Goal: Transaction & Acquisition: Purchase product/service

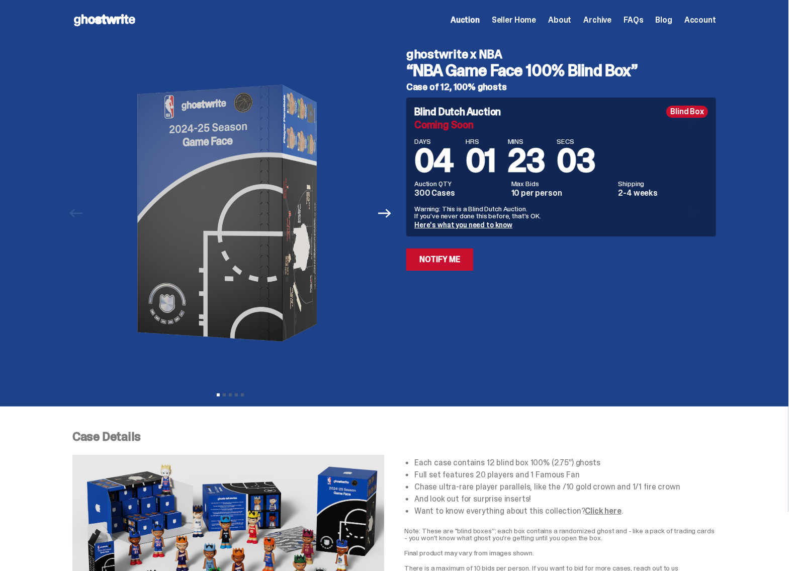
click at [116, 19] on use at bounding box center [104, 20] width 61 height 12
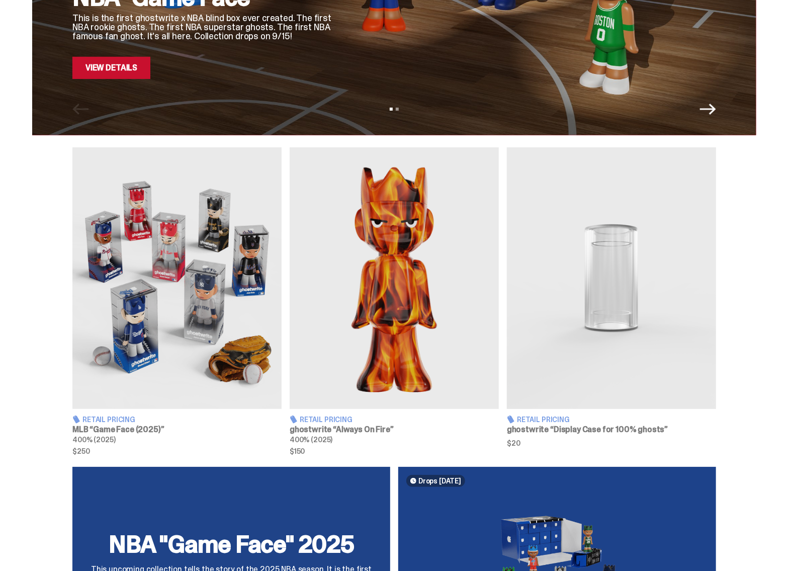
scroll to position [251, 0]
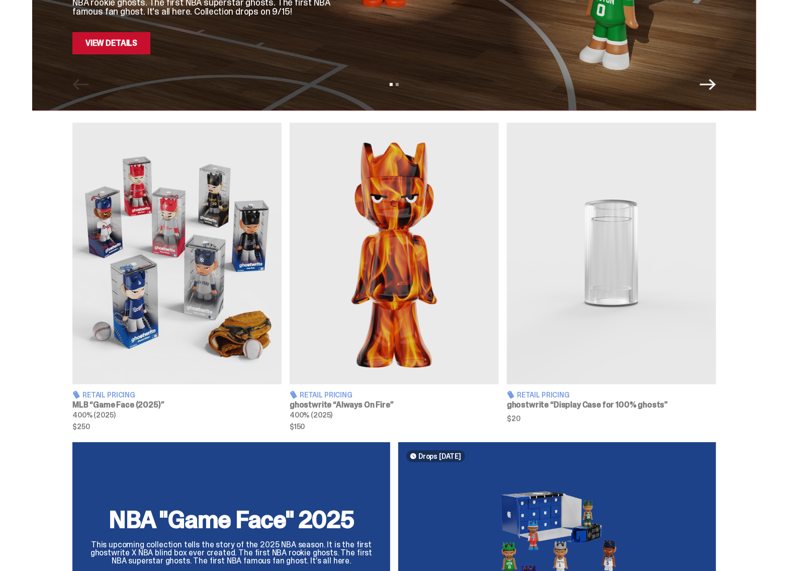
click at [624, 225] on img at bounding box center [611, 254] width 209 height 262
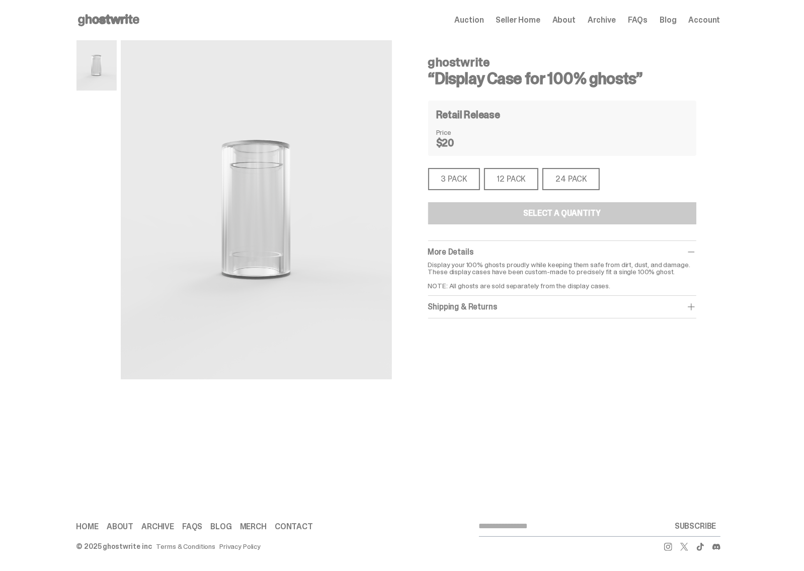
click at [455, 181] on div "3 PACK" at bounding box center [454, 179] width 52 height 22
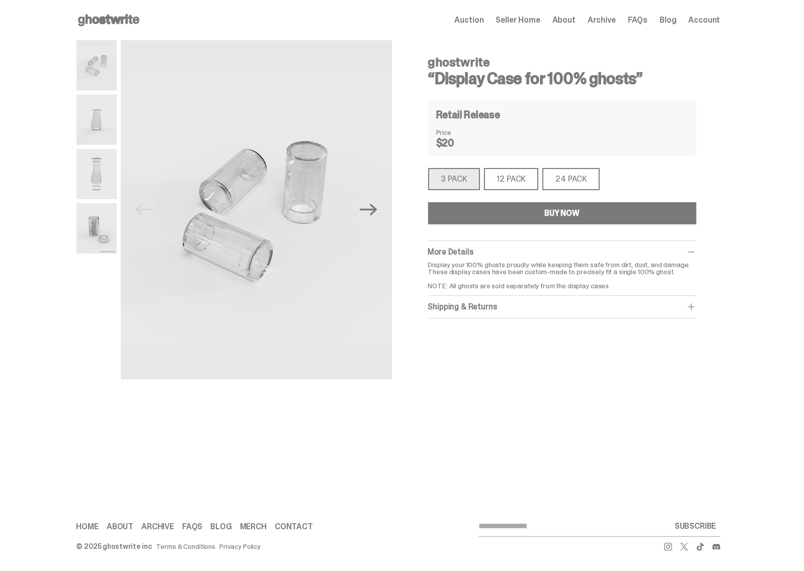
click at [530, 213] on button "BUY NOW" at bounding box center [562, 213] width 268 height 22
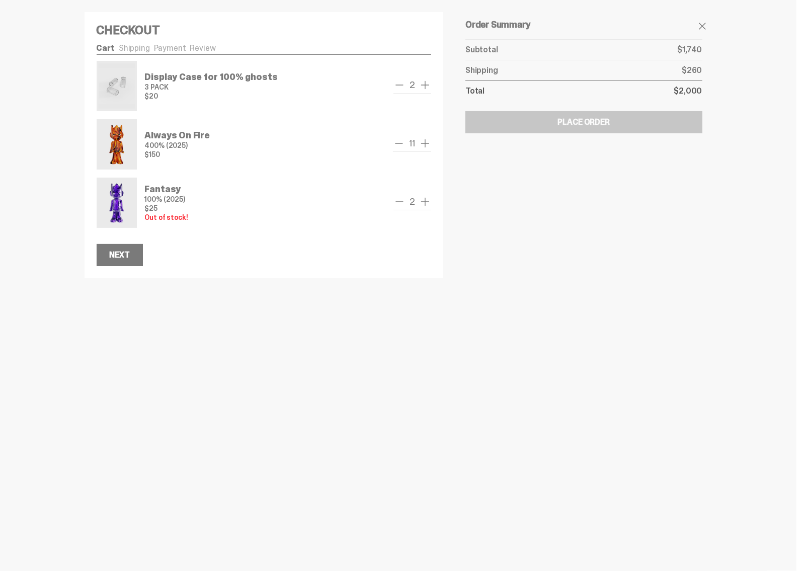
click at [397, 141] on span "remove one" at bounding box center [399, 143] width 12 height 12
click at [397, 141] on span "remove one" at bounding box center [396, 143] width 12 height 12
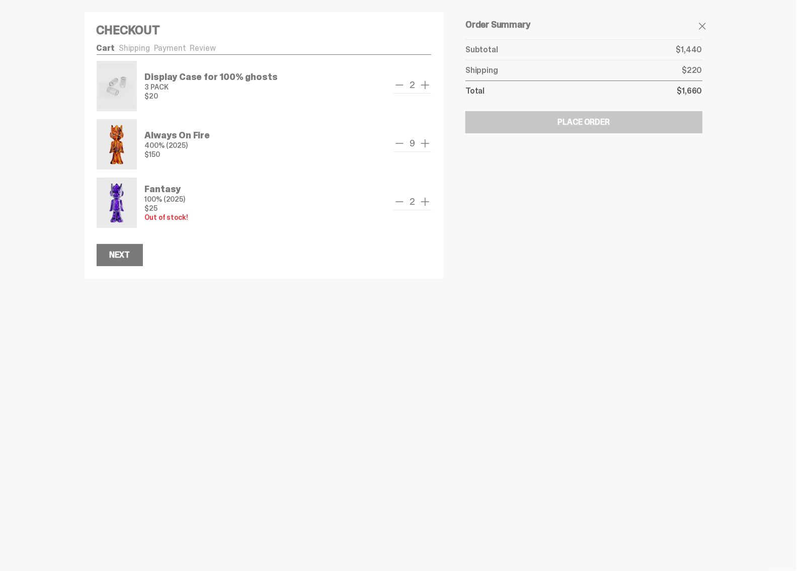
click at [397, 141] on span "remove one" at bounding box center [399, 143] width 12 height 12
click at [397, 141] on span "remove one" at bounding box center [400, 143] width 12 height 12
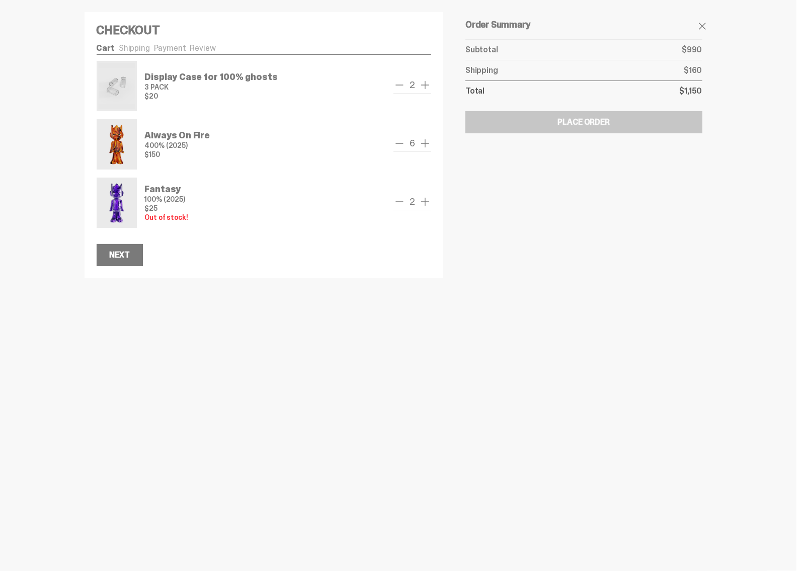
click at [397, 141] on span "remove one" at bounding box center [399, 143] width 12 height 12
click at [398, 143] on span "remove one" at bounding box center [399, 143] width 12 height 12
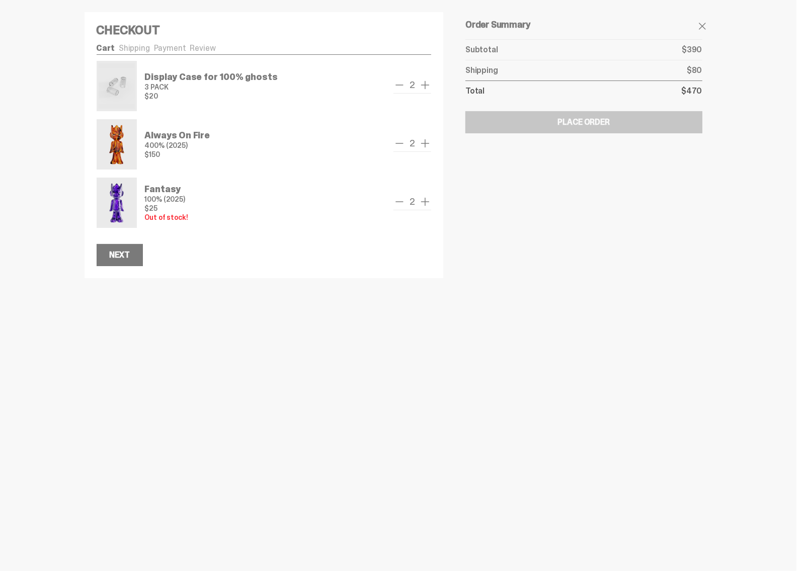
click at [398, 143] on span "remove one" at bounding box center [399, 143] width 12 height 12
click at [398, 143] on icon "remove" at bounding box center [402, 143] width 8 height 8
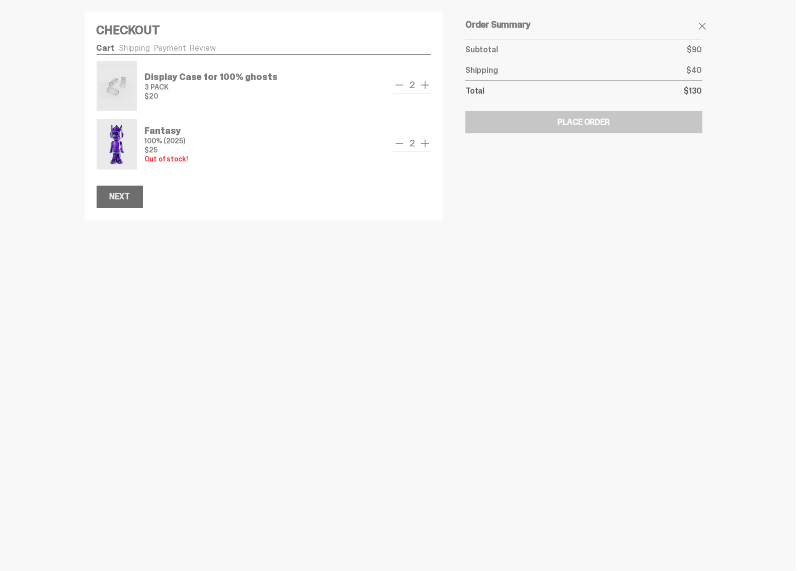
click at [131, 198] on button "Next" at bounding box center [120, 197] width 46 height 22
click at [700, 24] on span at bounding box center [702, 26] width 12 height 12
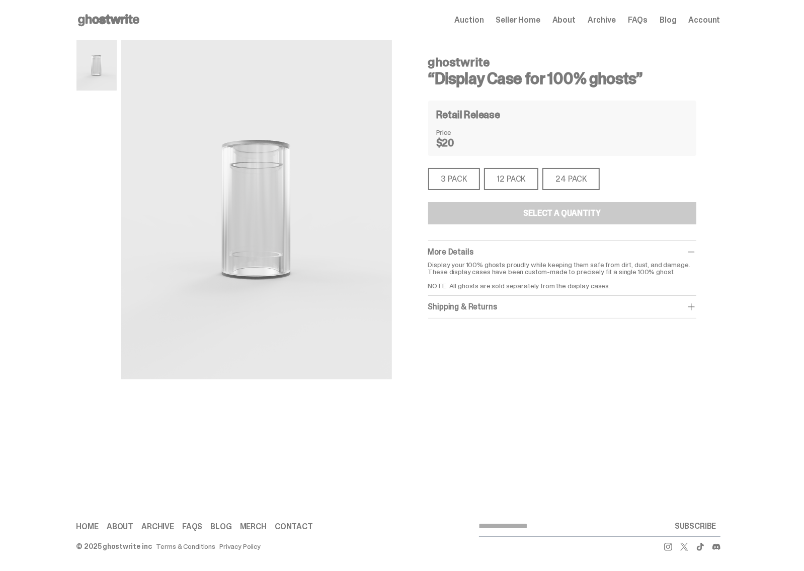
click at [686, 455] on div "Open main menu Home Auction Seller Home About Archive FAQs Blog Account" at bounding box center [398, 285] width 796 height 571
click at [467, 21] on span "Auction" at bounding box center [469, 20] width 29 height 8
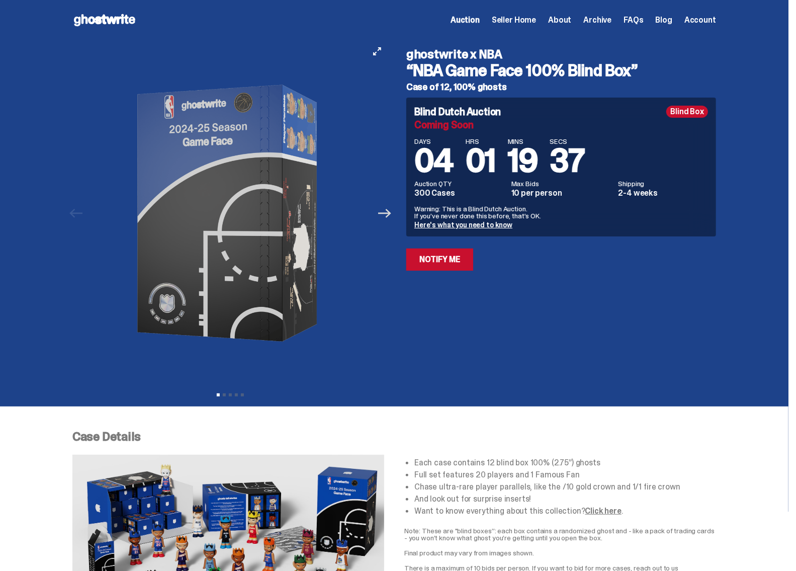
click at [391, 215] on icon "Next" at bounding box center [384, 213] width 13 height 13
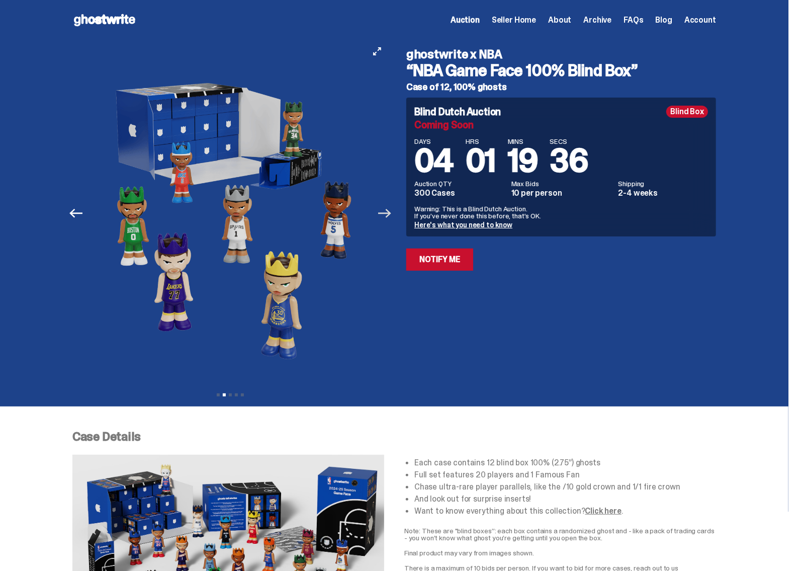
click at [391, 215] on icon "Next" at bounding box center [384, 213] width 13 height 9
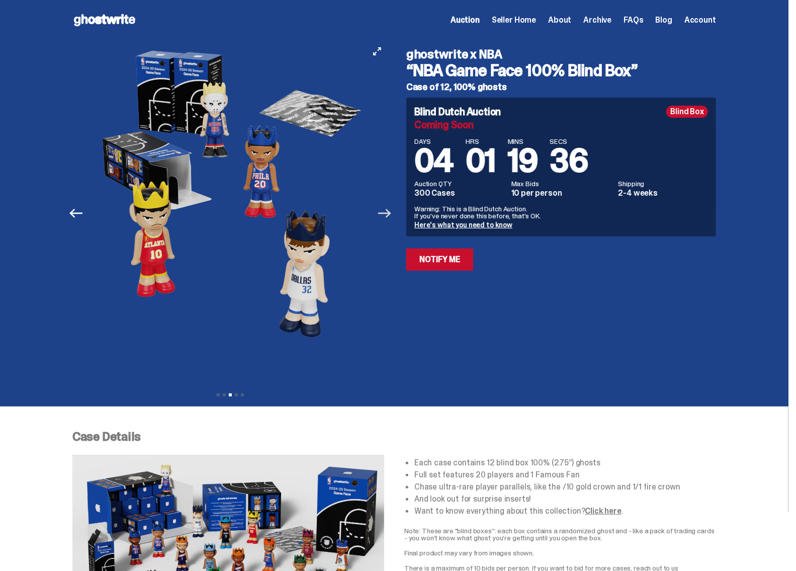
click at [390, 214] on icon "Next" at bounding box center [384, 213] width 13 height 13
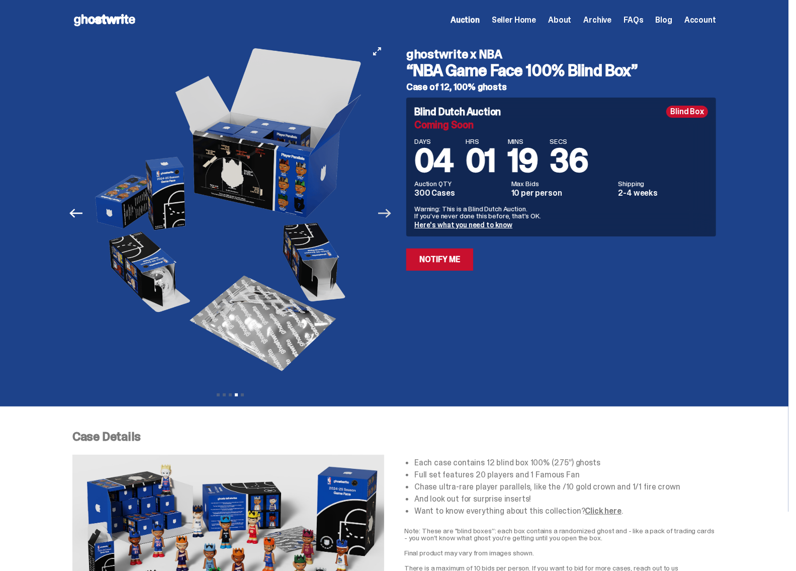
click at [388, 213] on icon "Next" at bounding box center [384, 213] width 13 height 9
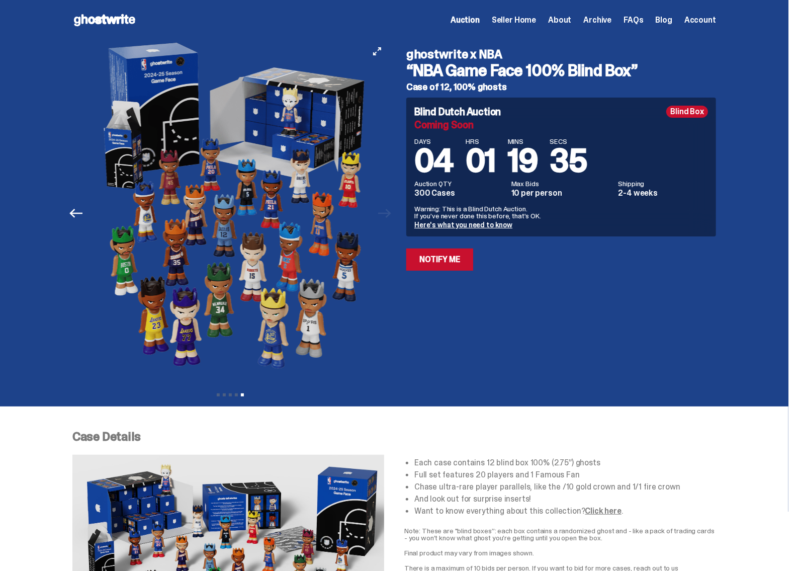
click at [388, 213] on div at bounding box center [236, 213] width 316 height 346
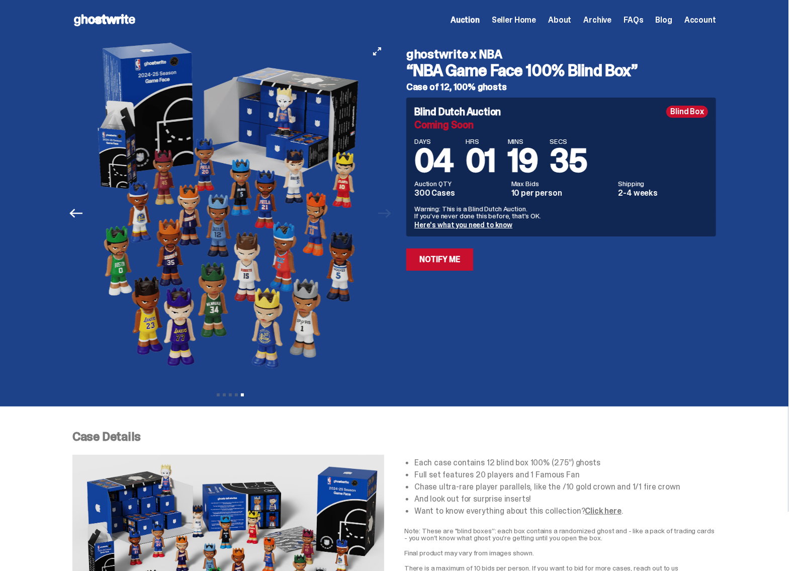
click at [388, 213] on div at bounding box center [230, 213] width 316 height 346
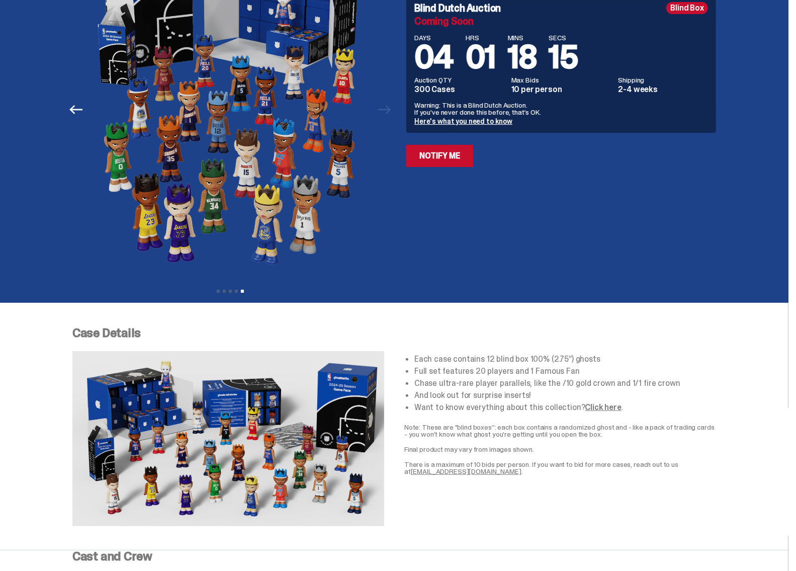
scroll to position [101, 0]
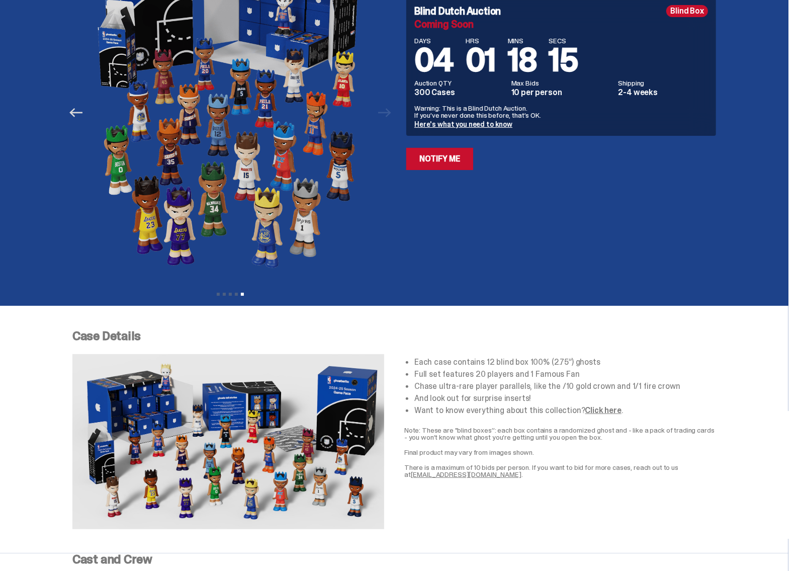
click at [76, 111] on icon "Previous" at bounding box center [75, 112] width 13 height 13
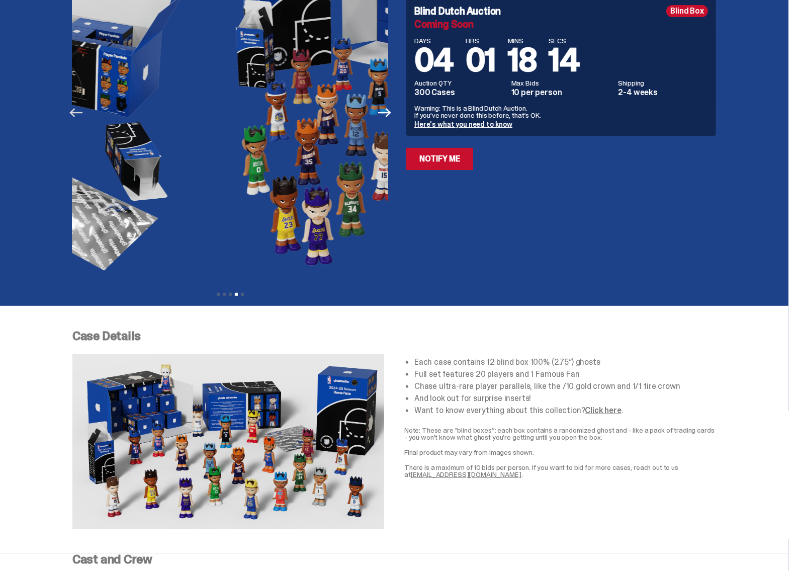
click at [76, 111] on icon "Previous" at bounding box center [75, 112] width 13 height 13
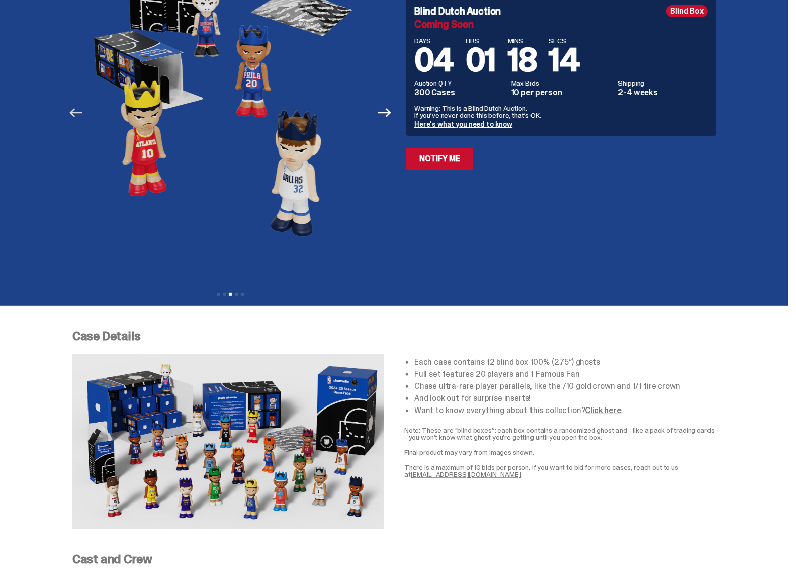
click at [76, 111] on icon "Previous" at bounding box center [75, 112] width 13 height 13
